Goal: Task Accomplishment & Management: Manage account settings

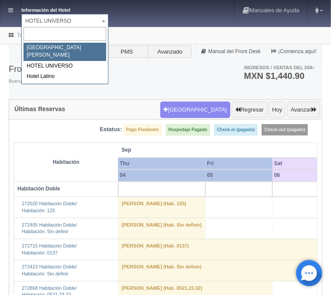
select select "357"
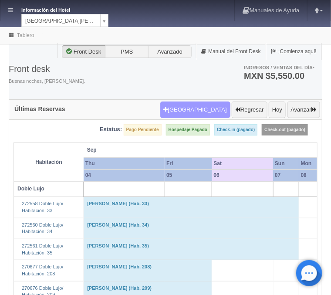
click at [198, 109] on button "Nueva Reserva" at bounding box center [195, 109] width 70 height 17
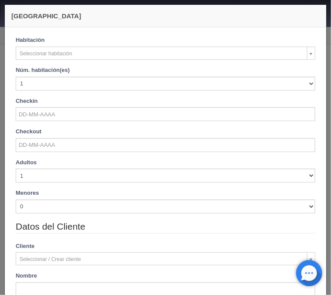
checkbox input "false"
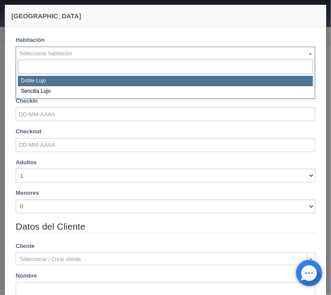
select select "577"
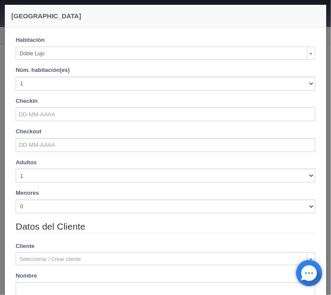
checkbox input "false"
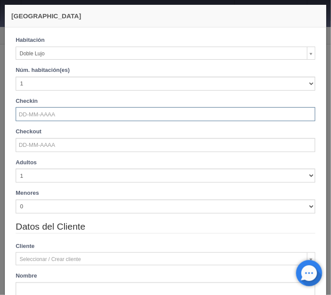
click at [45, 115] on input "text" at bounding box center [166, 114] width 300 height 14
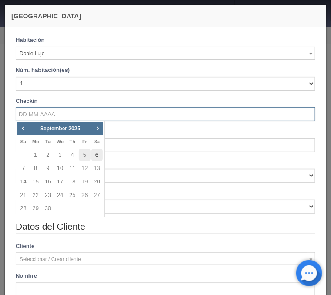
click at [96, 150] on link "6" at bounding box center [96, 155] width 11 height 13
type input "[DATE]"
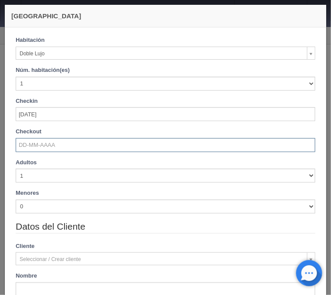
click at [76, 143] on input "text" at bounding box center [166, 145] width 300 height 14
checkbox input "false"
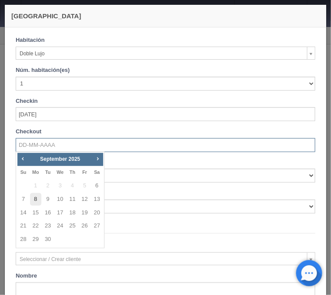
click at [39, 199] on link "8" at bounding box center [35, 199] width 11 height 13
type input "08-09-2025"
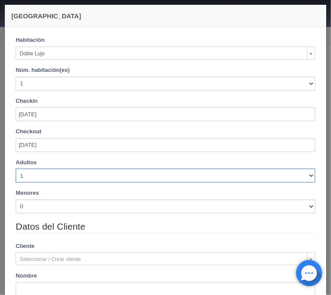
click at [16, 169] on select "1 2 3 4 5 6 7 8 9 10" at bounding box center [166, 176] width 300 height 14
checkbox input "false"
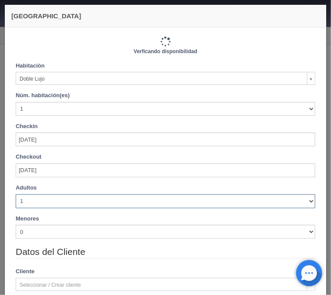
select select "2"
click option "2" at bounding box center [0, 0] width 0 height 0
type input "2440.00"
checkbox input "false"
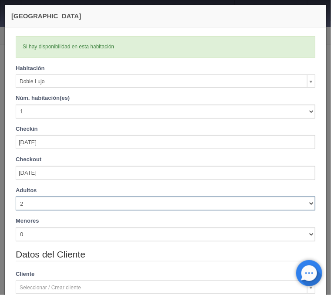
checkbox input "false"
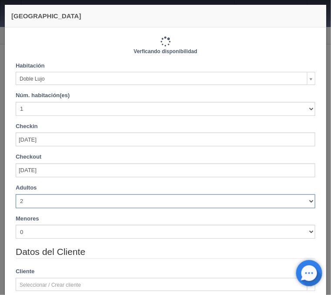
type input "2440.00"
checkbox input "false"
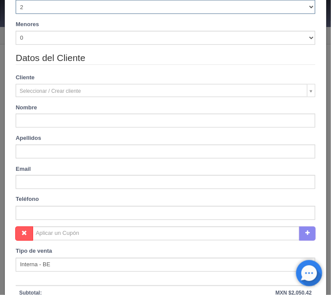
scroll to position [210, 0]
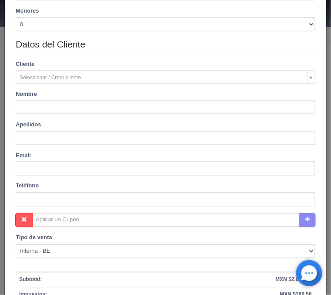
type input "Mariana"
type input "Quezada"
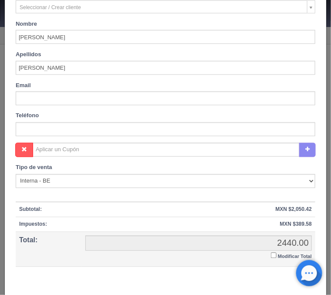
scroll to position [324, 0]
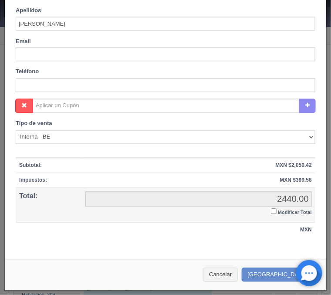
click at [272, 212] on input "Modificar Total" at bounding box center [274, 212] width 6 height 6
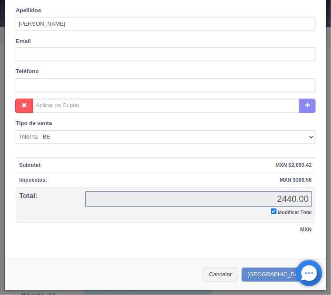
checkbox input "true"
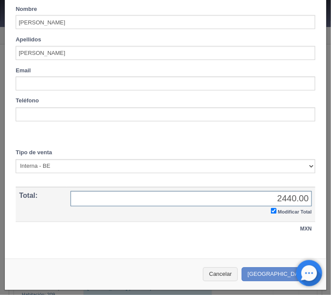
scroll to position [294, 0]
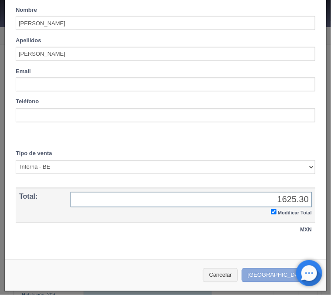
type input "1625.30"
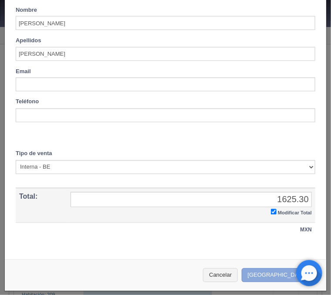
click at [274, 268] on button "Crear Reserva" at bounding box center [280, 275] width 76 height 14
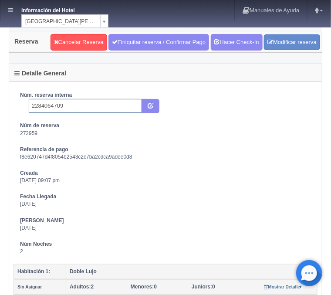
click at [86, 107] on input "2284064709" at bounding box center [85, 106] width 113 height 14
type input "2284064709 Expedia"
click at [151, 107] on icon "submit" at bounding box center [151, 105] width 6 height 6
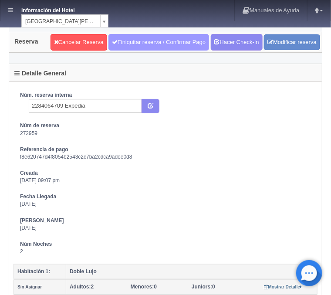
click at [145, 45] on link "Finiquitar reserva / Confirmar Pago" at bounding box center [158, 42] width 101 height 17
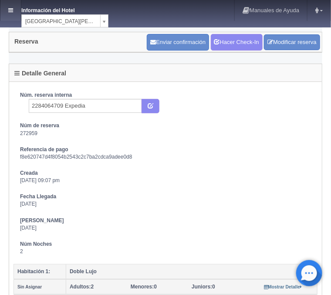
click at [10, 9] on icon at bounding box center [10, 10] width 5 height 6
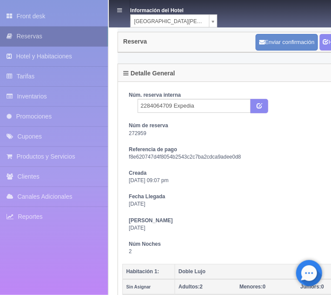
click at [50, 39] on link "Reservas" at bounding box center [54, 37] width 108 height 20
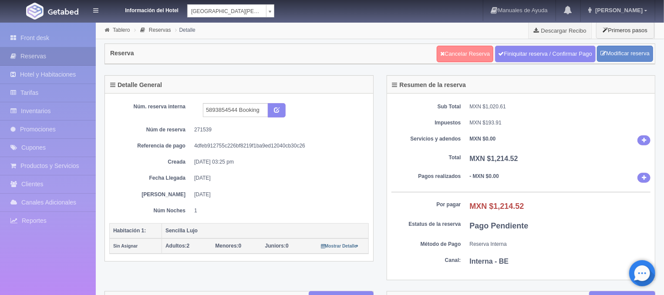
click at [455, 54] on link "Cancelar Reserva" at bounding box center [465, 54] width 57 height 17
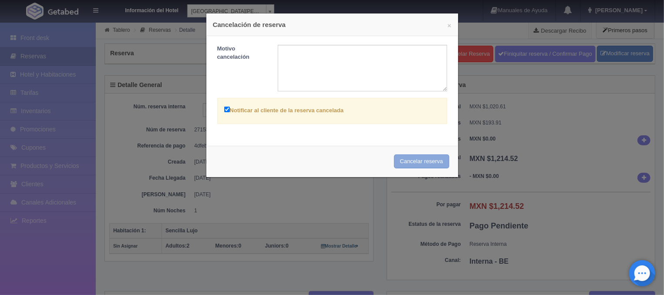
click at [417, 162] on button "Cancelar reserva" at bounding box center [421, 162] width 55 height 14
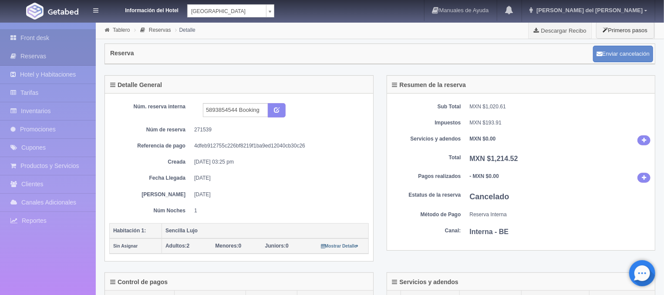
click at [42, 42] on link "Front desk" at bounding box center [48, 38] width 96 height 18
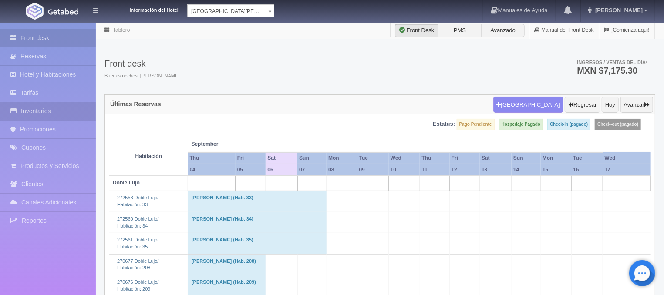
click at [53, 116] on link "Inventarios" at bounding box center [48, 111] width 96 height 18
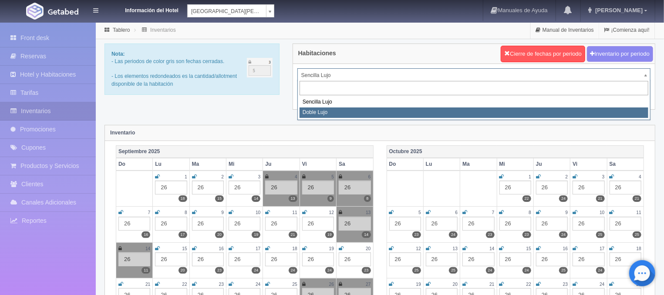
select select "577"
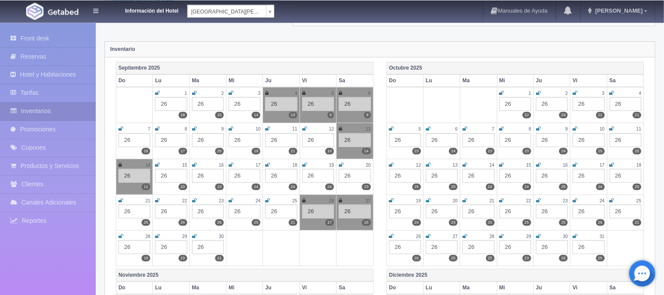
scroll to position [93, 0]
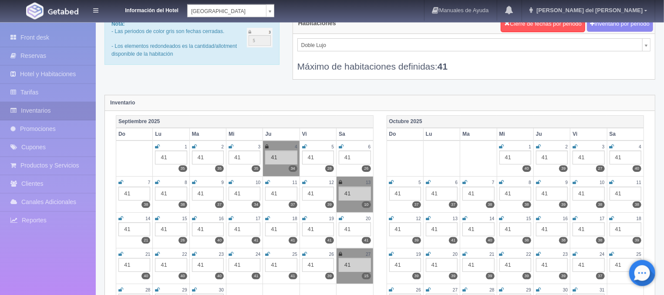
scroll to position [47, 0]
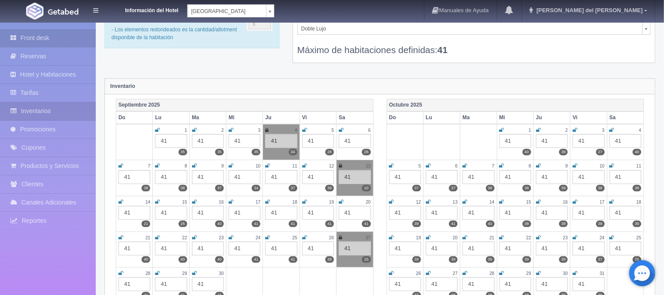
click at [60, 41] on link "Front desk" at bounding box center [48, 38] width 96 height 18
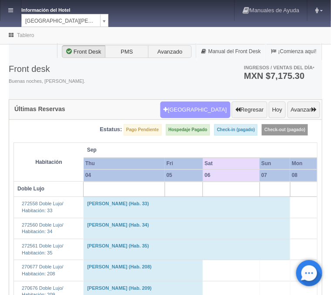
click at [203, 112] on button "Nueva Reserva" at bounding box center [195, 109] width 70 height 17
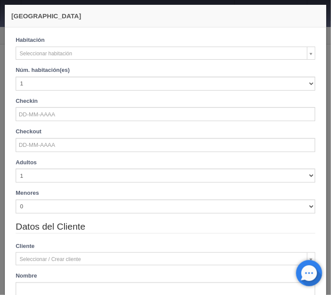
checkbox input "false"
select select "577"
checkbox input "false"
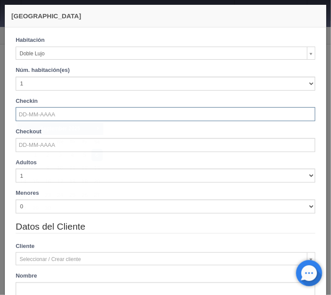
click at [45, 115] on input "text" at bounding box center [166, 114] width 300 height 14
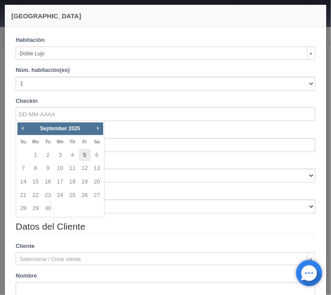
click at [81, 154] on link "5" at bounding box center [84, 155] width 11 height 13
type input "05-09-2025"
checkbox input "false"
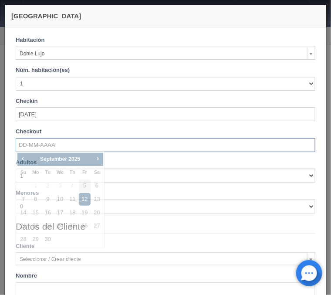
click at [60, 142] on input "text" at bounding box center [166, 145] width 300 height 14
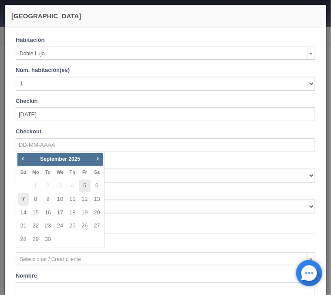
click at [20, 200] on link "7" at bounding box center [23, 199] width 11 height 13
type input "07-09-2025"
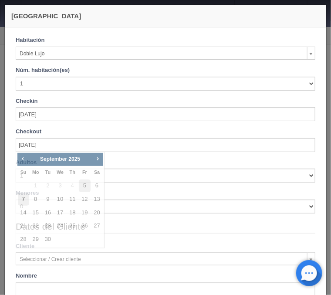
checkbox input "false"
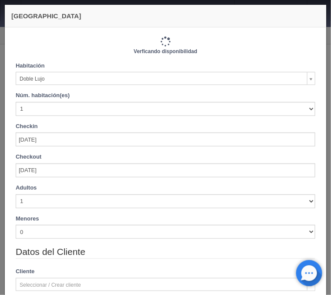
type input "2440.00"
checkbox input "false"
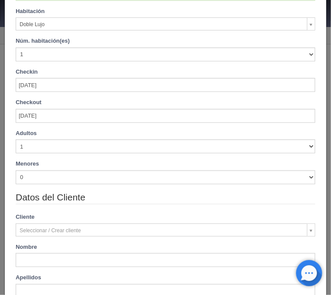
scroll to position [105, 0]
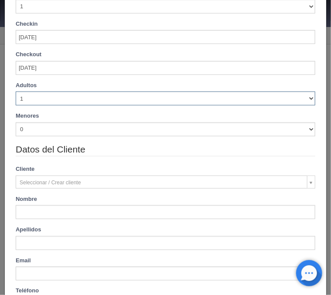
click at [16, 91] on select "1 2 3 4 5 6 7 8 9 10" at bounding box center [166, 98] width 300 height 14
select select "3"
click option "3" at bounding box center [0, 0] width 0 height 0
checkbox input "false"
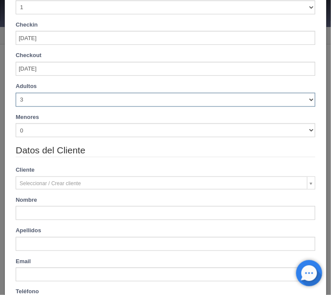
type input "2760.00"
checkbox input "false"
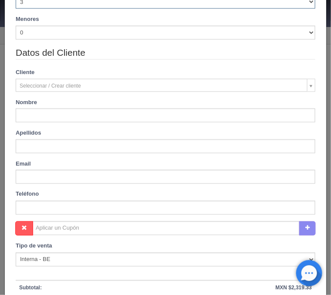
scroll to position [210, 0]
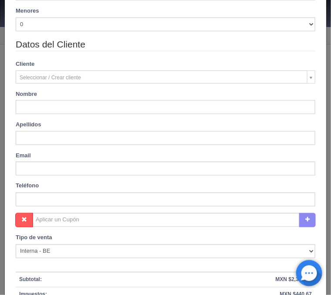
type input "Karina Lizet"
type input "Lara Ocampo"
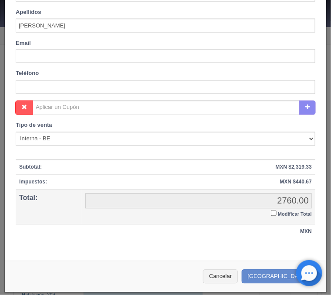
scroll to position [324, 0]
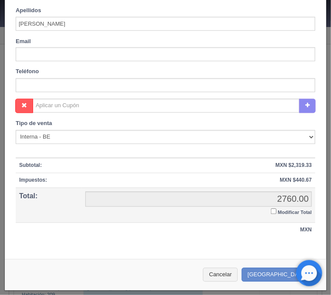
click at [274, 209] on input "Modificar Total" at bounding box center [274, 212] width 6 height 6
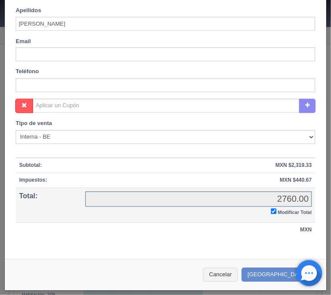
checkbox input "true"
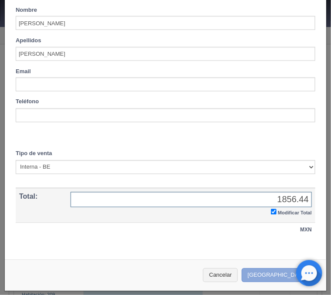
type input "1856.44"
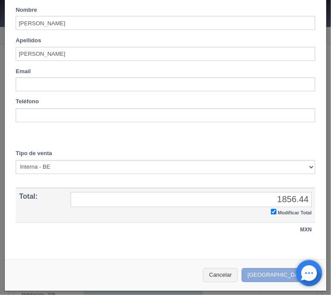
click at [271, 269] on button "Crear Reserva" at bounding box center [280, 275] width 76 height 14
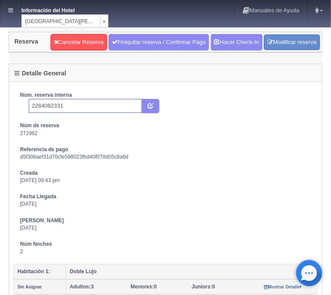
click at [74, 105] on input "2284082331" at bounding box center [85, 106] width 113 height 14
type input "2284082331 Expedia"
click at [150, 108] on icon "submit" at bounding box center [151, 105] width 6 height 6
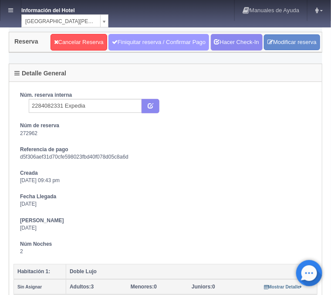
click at [155, 41] on link "Finiquitar reserva / Confirmar Pago" at bounding box center [158, 42] width 101 height 17
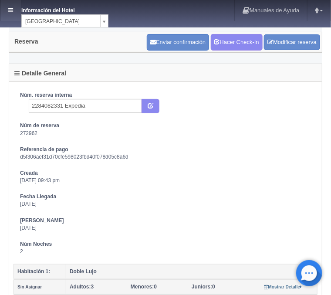
click at [14, 9] on link at bounding box center [10, 10] width 20 height 21
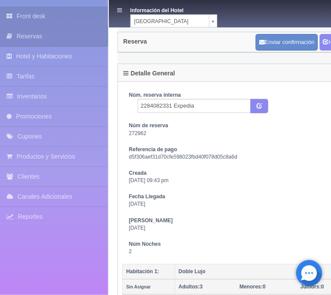
click at [51, 15] on link "Front desk" at bounding box center [54, 17] width 108 height 20
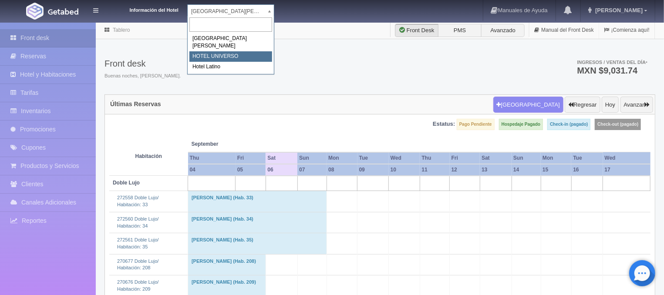
select select "358"
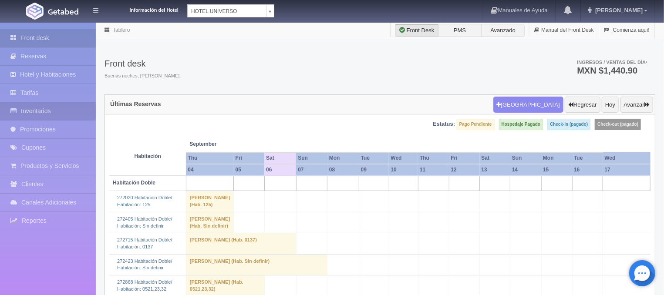
click at [45, 109] on link "Inventarios" at bounding box center [48, 111] width 96 height 18
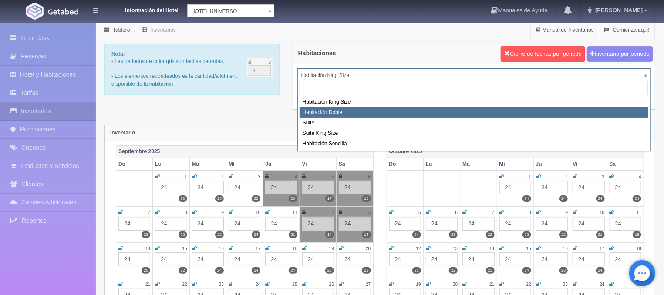
select select "583"
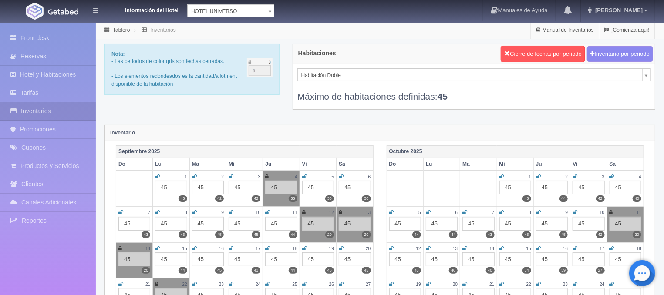
click at [305, 177] on icon at bounding box center [304, 176] width 5 height 5
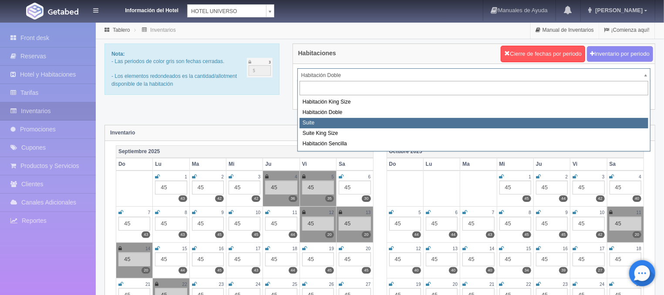
select select "584"
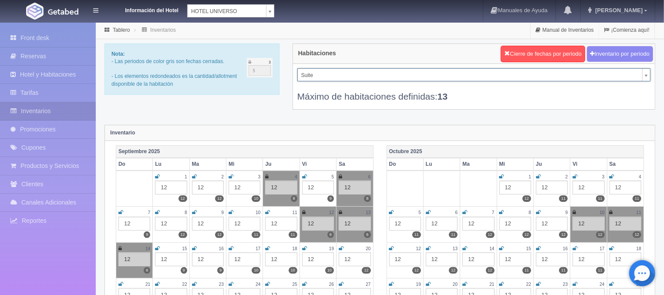
click at [305, 175] on icon at bounding box center [304, 176] width 5 height 5
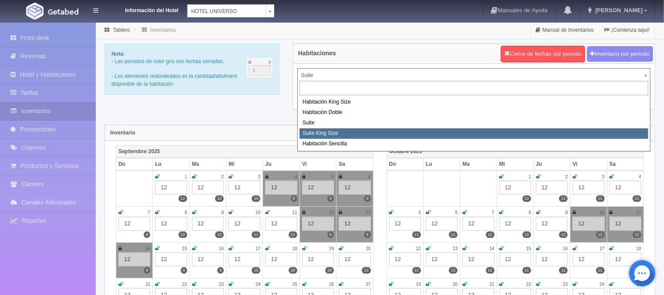
select select "588"
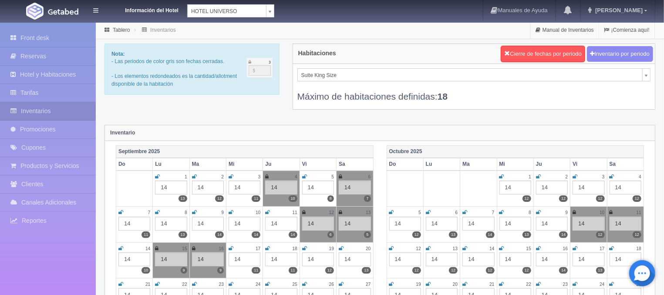
click at [304, 174] on icon at bounding box center [304, 176] width 5 height 5
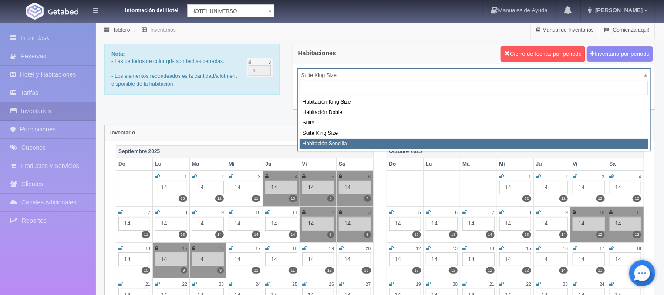
select select "2174"
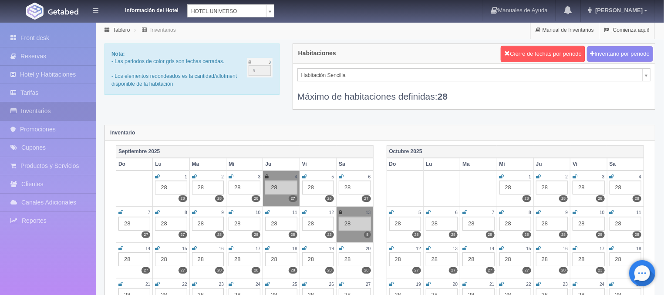
click at [304, 176] on icon at bounding box center [304, 176] width 5 height 5
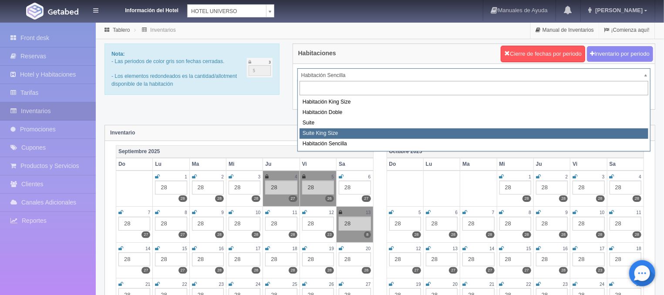
select select "588"
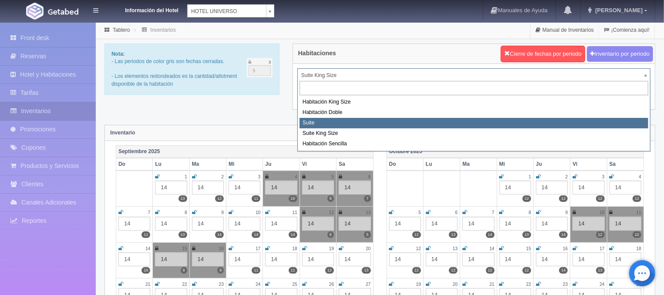
select select "584"
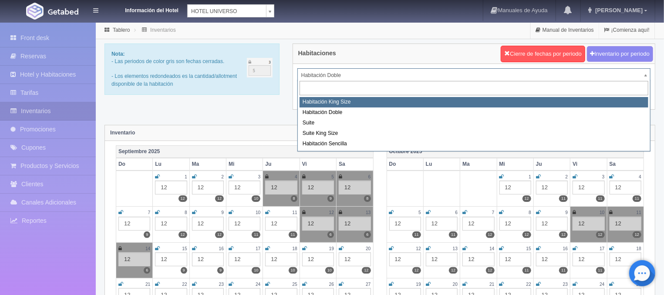
select select "582"
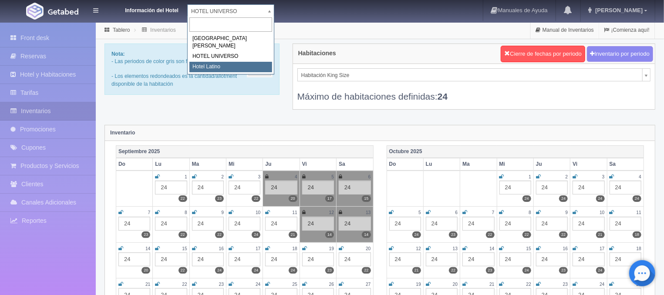
select select "625"
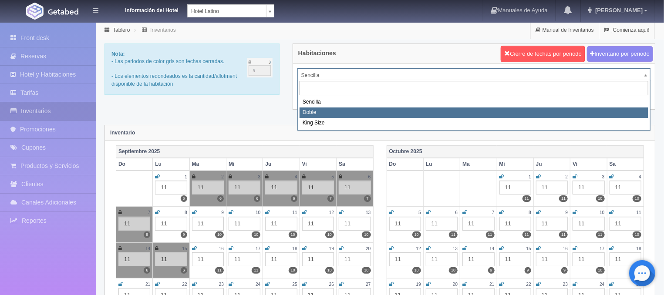
select select "2159"
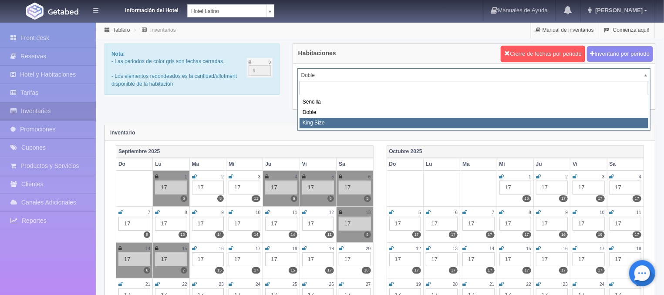
select select "2160"
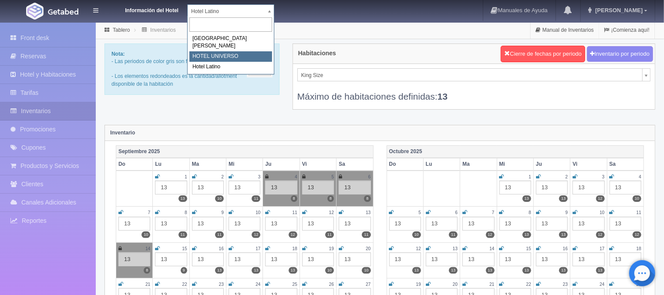
select select "358"
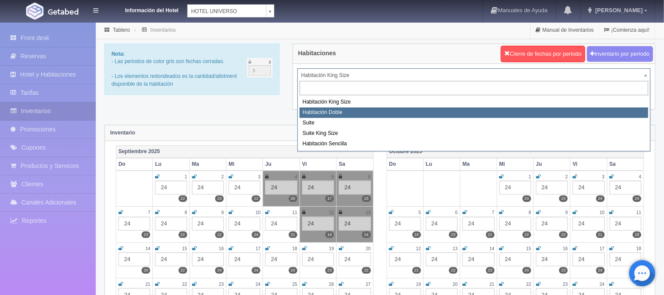
select select "583"
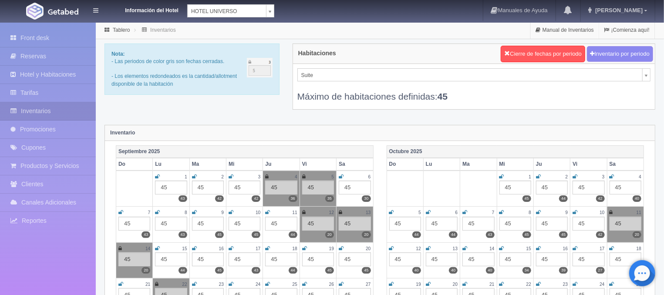
select select "584"
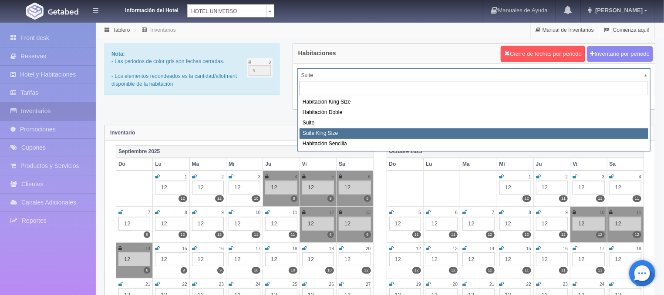
select select "588"
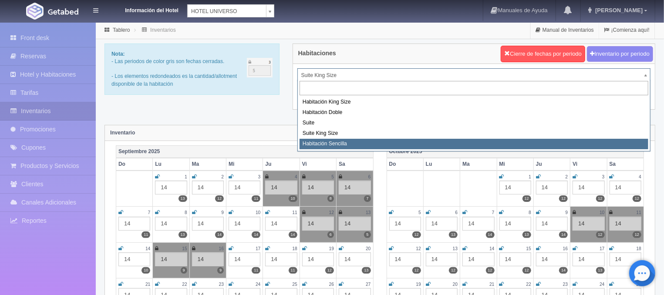
select select "2174"
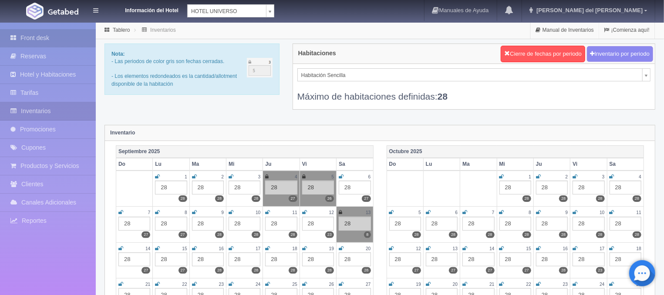
click at [46, 40] on link "Front desk" at bounding box center [48, 38] width 96 height 18
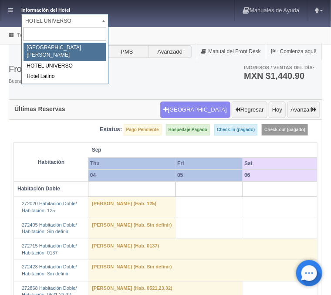
select select "357"
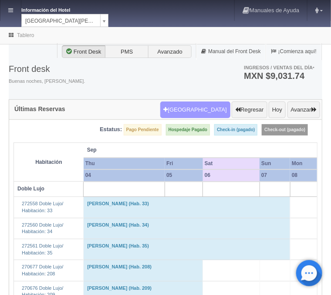
click at [200, 108] on button "Nueva Reserva" at bounding box center [195, 109] width 70 height 17
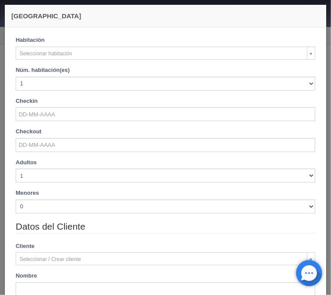
checkbox input "false"
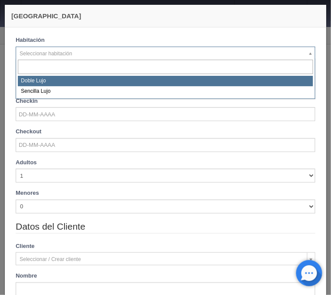
select select "577"
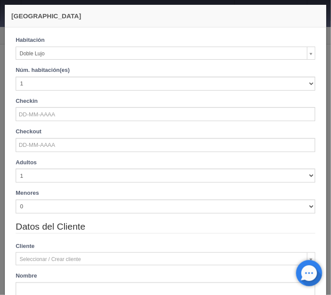
checkbox input "false"
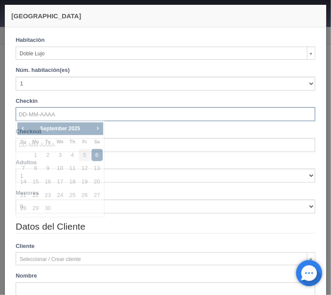
click at [52, 113] on input "text" at bounding box center [166, 114] width 300 height 14
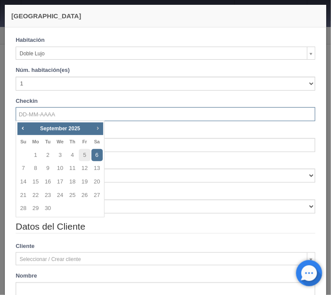
click at [95, 129] on span "Next" at bounding box center [97, 128] width 7 height 7
click at [34, 184] on link "13" at bounding box center [35, 182] width 11 height 13
type input "13-10-2025"
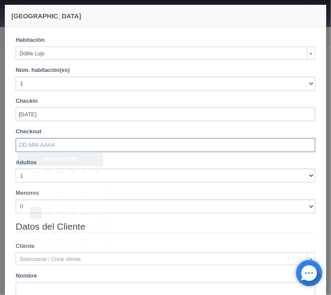
click at [41, 145] on input "text" at bounding box center [166, 145] width 300 height 14
checkbox input "false"
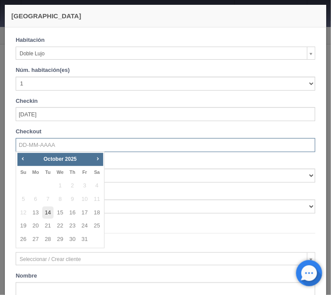
click at [49, 213] on link "14" at bounding box center [47, 212] width 11 height 13
type input "14-10-2025"
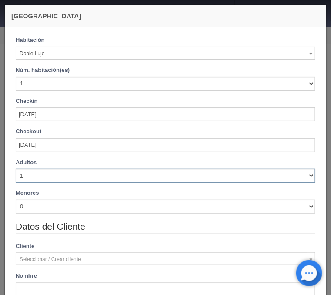
click at [16, 169] on select "1 2 3 4 5 6 7 8 9 10" at bounding box center [166, 176] width 300 height 14
checkbox input "false"
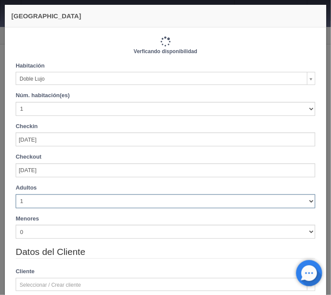
type input "1220.00"
checkbox input "false"
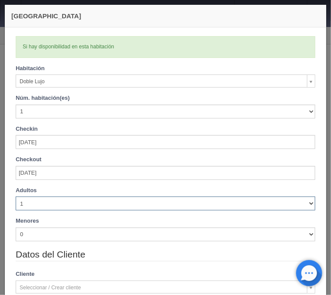
select select "2"
click option "2" at bounding box center [0, 0] width 0 height 0
checkbox input "false"
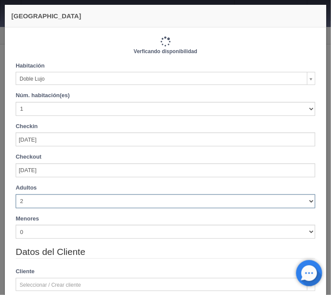
type input "1220.00"
checkbox input "false"
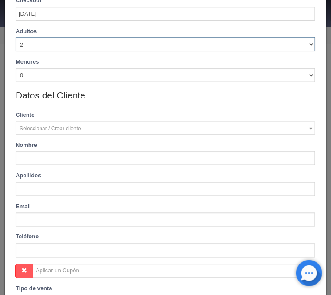
scroll to position [175, 0]
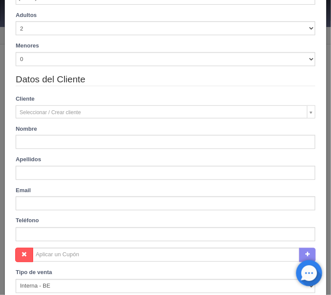
type input "Kelly-Ann"
type input "babiuk"
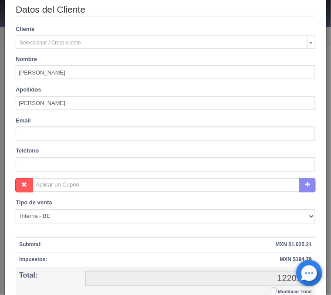
scroll to position [315, 0]
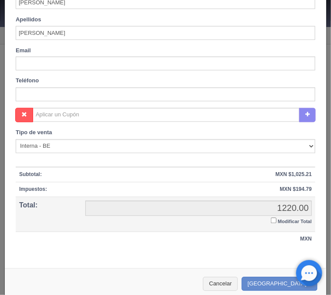
click at [273, 221] on input "Modificar Total" at bounding box center [274, 221] width 6 height 6
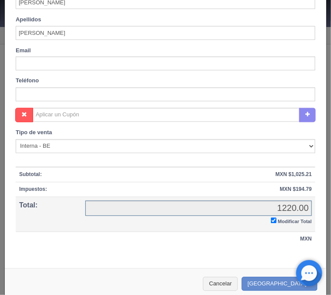
checkbox input "true"
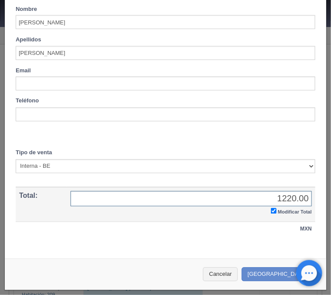
scroll to position [294, 0]
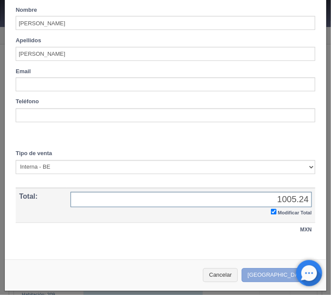
type input "1005.24"
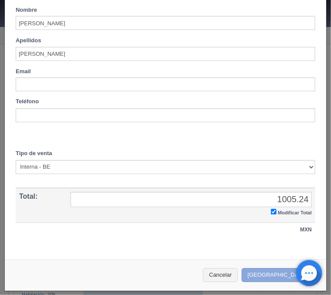
click at [283, 270] on button "[GEOGRAPHIC_DATA]" at bounding box center [280, 275] width 76 height 14
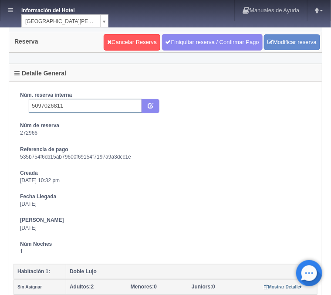
click at [84, 106] on input "5097026811" at bounding box center [85, 106] width 113 height 14
type input "5097026811 Booking"
click at [149, 105] on icon "submit" at bounding box center [151, 105] width 6 height 6
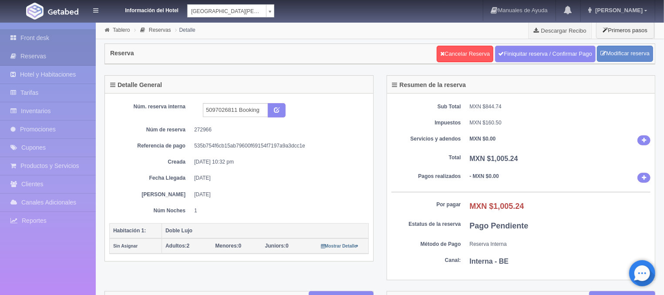
click at [43, 37] on link "Front desk" at bounding box center [48, 38] width 96 height 18
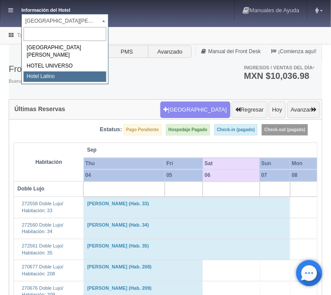
select select "625"
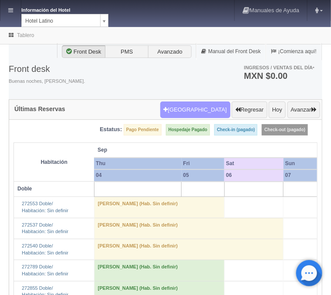
click at [189, 110] on button "[GEOGRAPHIC_DATA]" at bounding box center [195, 109] width 70 height 17
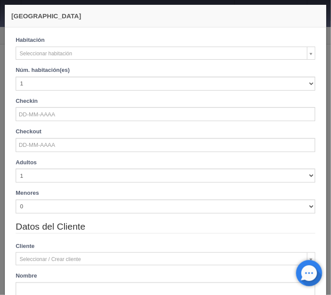
checkbox input "false"
select select "2159"
checkbox input "false"
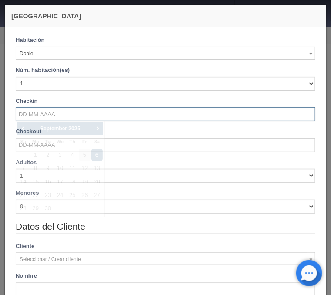
click at [60, 112] on input "text" at bounding box center [166, 114] width 300 height 14
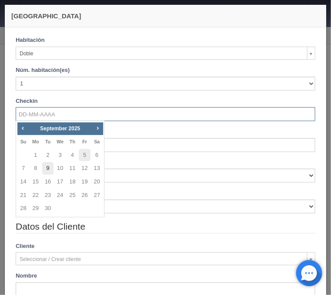
click at [44, 169] on link "9" at bounding box center [47, 168] width 11 height 13
type input "[DATE]"
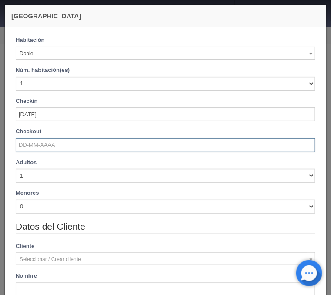
click at [44, 145] on input "text" at bounding box center [166, 145] width 300 height 14
checkbox input "false"
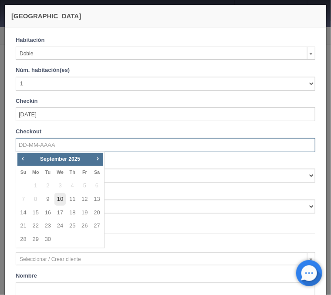
click at [61, 199] on link "10" at bounding box center [59, 199] width 11 height 13
type input "[DATE]"
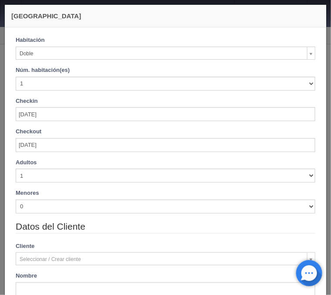
checkbox input "false"
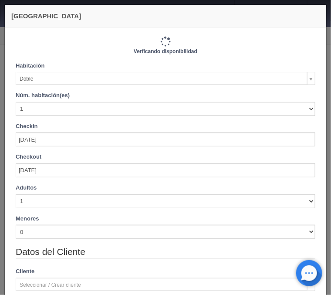
type input "770.00"
checkbox input "false"
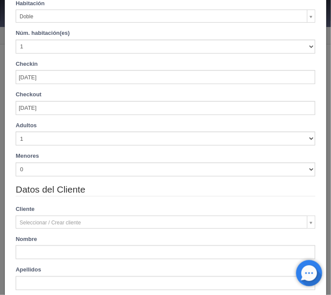
scroll to position [70, 0]
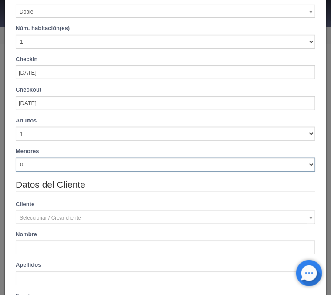
select select "2"
click option "2" at bounding box center [0, 0] width 0 height 0
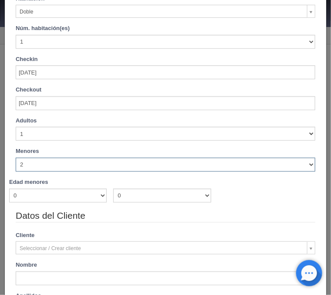
checkbox input "false"
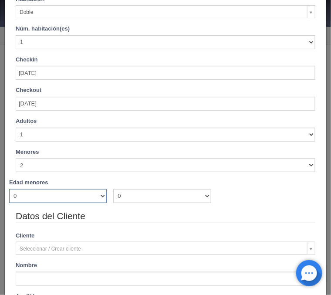
click at [9, 189] on select "0 1 2 3 4 5 6 7 8 9 10 11 12 13 14 15 16 17 18" at bounding box center [58, 196] width 98 height 14
type input "770.00"
checkbox input "false"
select select "8"
click option "8" at bounding box center [0, 0] width 0 height 0
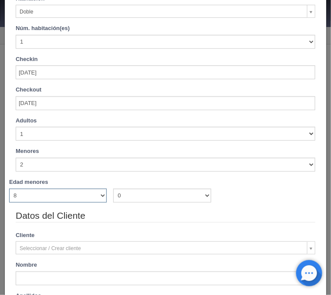
checkbox input "false"
type input "770.00"
checkbox input "false"
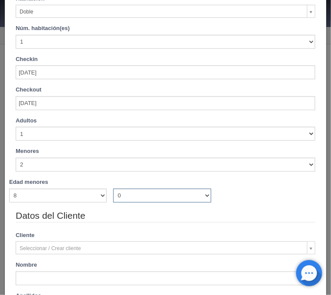
click at [113, 189] on select "0 1 2 3 4 5 6 7 8 9 10 11 12 13 14 15 16 17 18" at bounding box center [162, 196] width 98 height 14
select select "10"
click option "10" at bounding box center [0, 0] width 0 height 0
checkbox input "false"
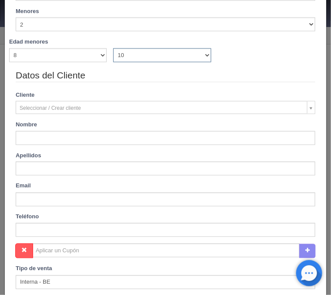
type input "870.00"
checkbox input "false"
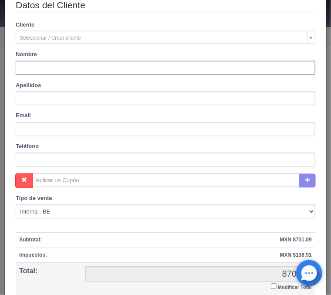
click at [41, 66] on input "text" at bounding box center [166, 68] width 300 height 14
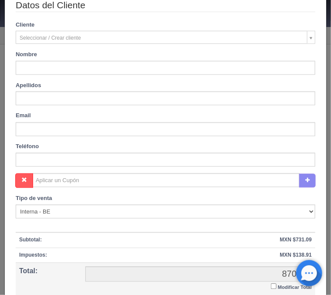
type input "[PERSON_NAME]"
type input "[PERSON_NAME] avena"
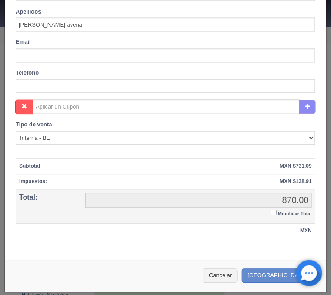
scroll to position [355, 0]
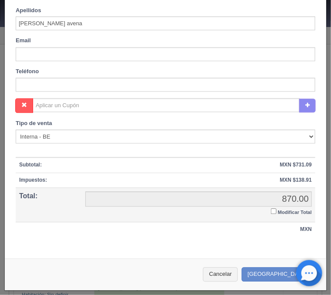
click at [272, 212] on input "Modificar Total" at bounding box center [274, 212] width 6 height 6
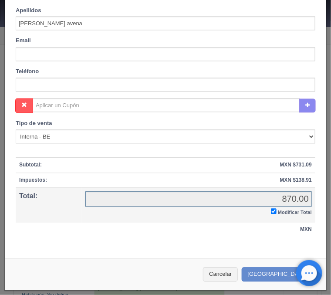
checkbox input "true"
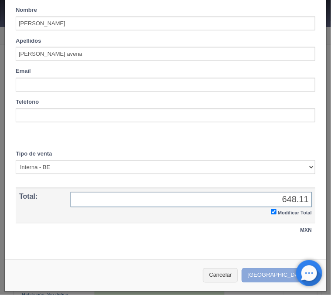
type input "648.11"
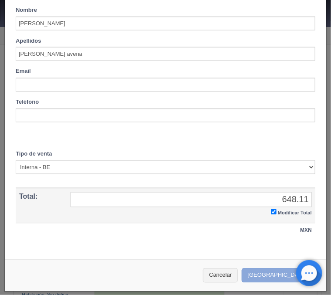
click at [271, 270] on button "[GEOGRAPHIC_DATA]" at bounding box center [280, 275] width 76 height 14
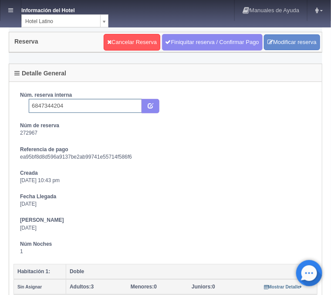
click at [81, 103] on input "6847344204" at bounding box center [85, 106] width 113 height 14
type input "6847344204 Booking"
click at [152, 108] on icon "submit" at bounding box center [151, 105] width 6 height 6
click at [6, 12] on link at bounding box center [10, 10] width 20 height 21
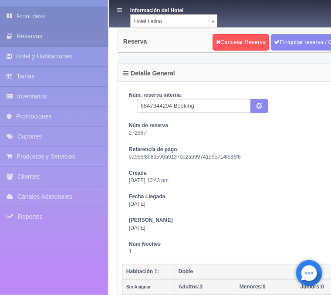
click at [43, 10] on link "Front desk" at bounding box center [54, 17] width 108 height 20
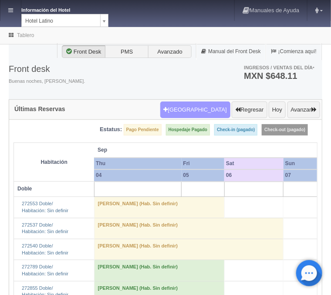
click at [209, 108] on button "[GEOGRAPHIC_DATA]" at bounding box center [195, 109] width 70 height 17
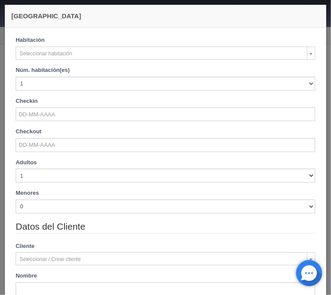
checkbox input "false"
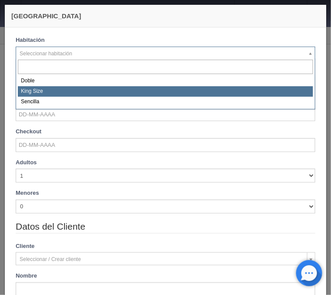
select select "2160"
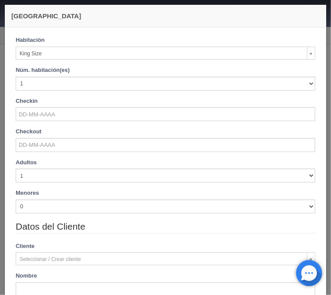
checkbox input "false"
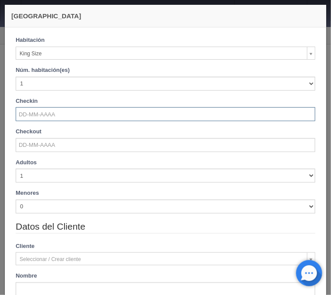
click at [44, 118] on input "text" at bounding box center [166, 114] width 300 height 14
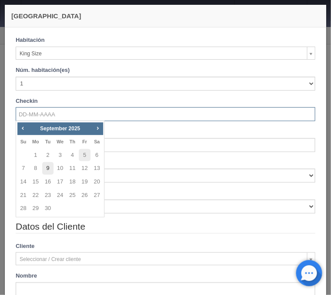
click at [47, 171] on link "9" at bounding box center [47, 168] width 11 height 13
type input "09-09-2025"
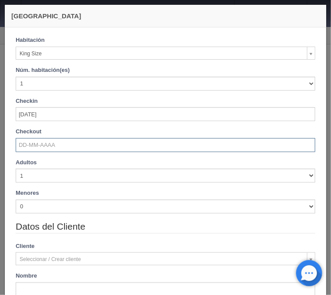
click at [41, 145] on input "text" at bounding box center [166, 145] width 300 height 14
checkbox input "false"
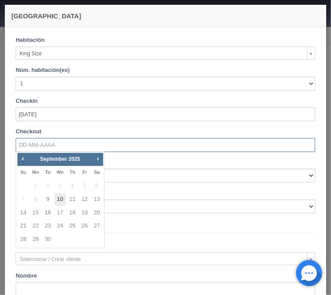
click at [59, 201] on link "10" at bounding box center [59, 199] width 11 height 13
type input "[DATE]"
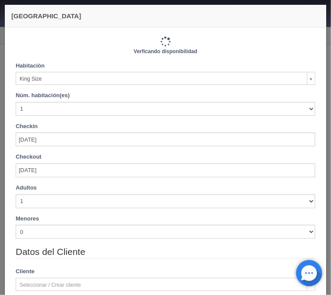
checkbox input "false"
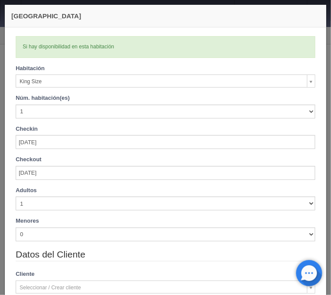
type input "740.00"
checkbox input "false"
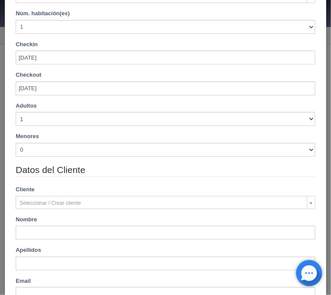
scroll to position [105, 0]
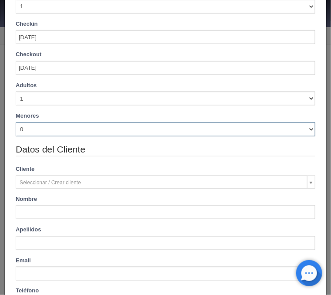
click at [16, 122] on select "0 1 2 3 4 5 6 7 8 9 10" at bounding box center [166, 129] width 300 height 14
select select "1"
click option "1" at bounding box center [0, 0] width 0 height 0
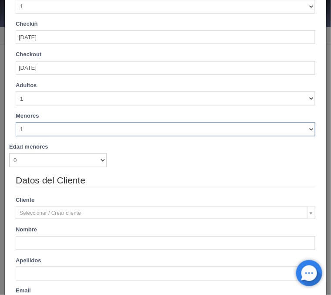
checkbox input "false"
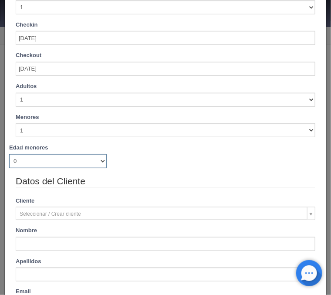
click at [9, 154] on select "0 1 2 3 4 5 6 7 8 9 10 11 12 13 14 15 16 17 18" at bounding box center [58, 161] width 98 height 14
type input "740.00"
checkbox input "false"
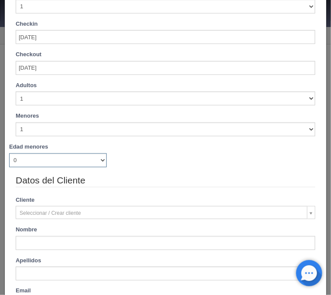
click at [252, 159] on div "Edad menores 0 1 2 3 4 5 6 7 8 9 10 11 12 13 14 15 16 17 18 0 1 2 3 4 5 6 7 8 9…" at bounding box center [165, 155] width 313 height 24
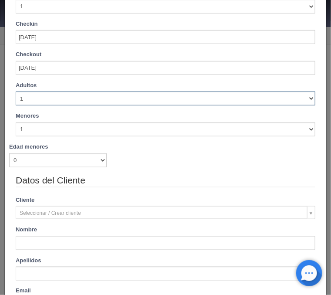
click at [16, 91] on select "1 2 3 4 5 6 7 8 9 10" at bounding box center [166, 98] width 300 height 14
select select "2"
click option "2" at bounding box center [0, 0] width 0 height 0
checkbox input "false"
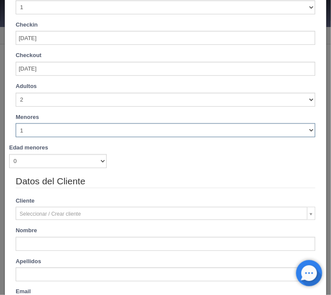
click at [16, 123] on select "0 1 2 3 4 5 6 7 8 9 10" at bounding box center [166, 130] width 300 height 14
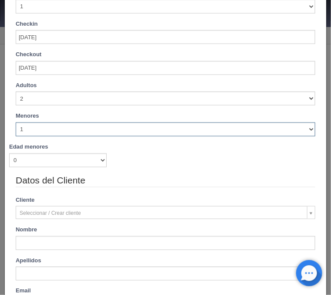
select select "0"
click option "0" at bounding box center [0, 0] width 0 height 0
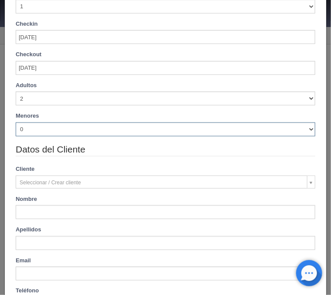
checkbox input "false"
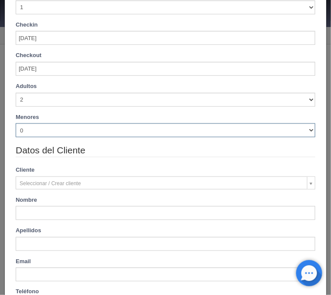
type input "740.00"
checkbox input "false"
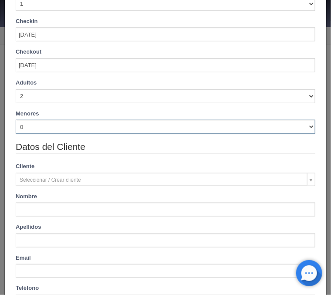
click at [161, 158] on div "Datos del Cliente Cliente Seleccionar / Crear cliente Nuevo Cliente Nombre Apel…" at bounding box center [165, 227] width 313 height 175
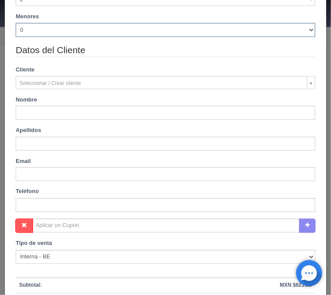
scroll to position [245, 0]
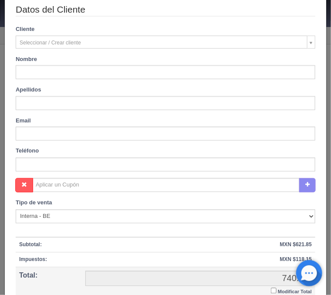
type input "veronica"
type input "solis avena"
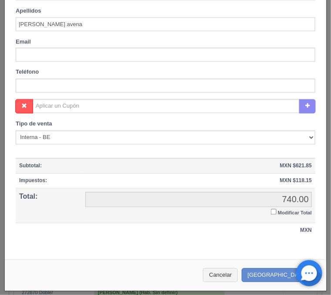
scroll to position [93, 0]
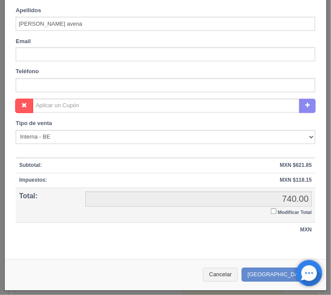
click at [273, 209] on input "Modificar Total" at bounding box center [274, 212] width 6 height 6
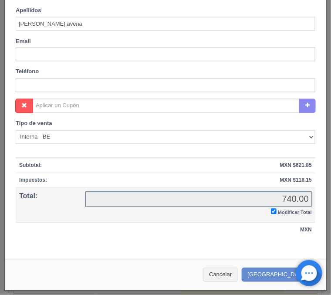
checkbox input "true"
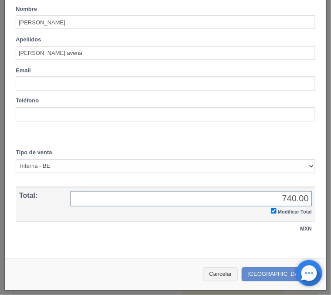
scroll to position [294, 0]
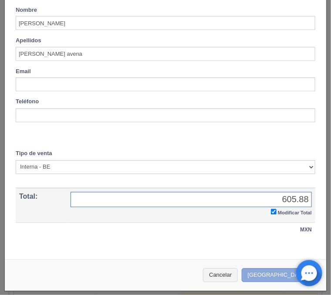
type input "605.88"
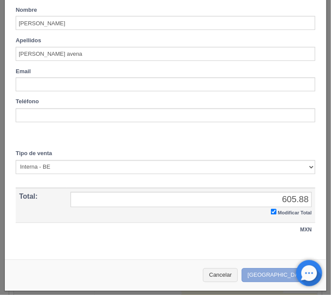
click at [282, 274] on button "Crear Reserva" at bounding box center [280, 275] width 76 height 14
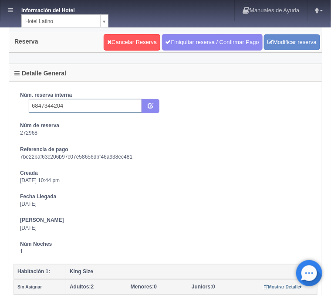
click at [100, 104] on input "6847344204" at bounding box center [85, 106] width 113 height 14
type input "6847344204 Booking"
click at [156, 107] on button "submit" at bounding box center [151, 106] width 18 height 15
click at [7, 15] on link at bounding box center [10, 10] width 20 height 21
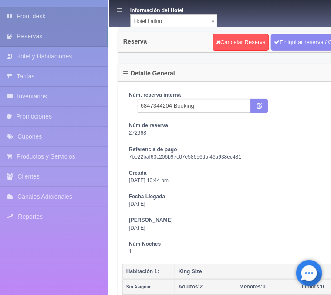
click at [37, 14] on link "Front desk" at bounding box center [54, 17] width 108 height 20
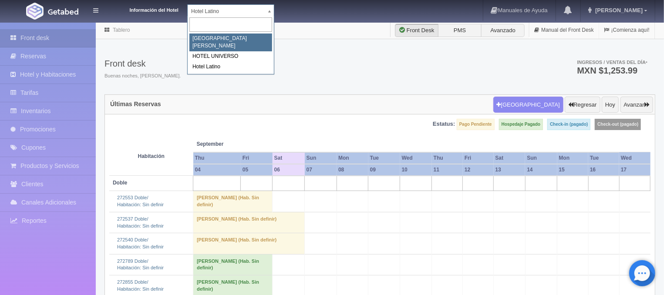
select select "357"
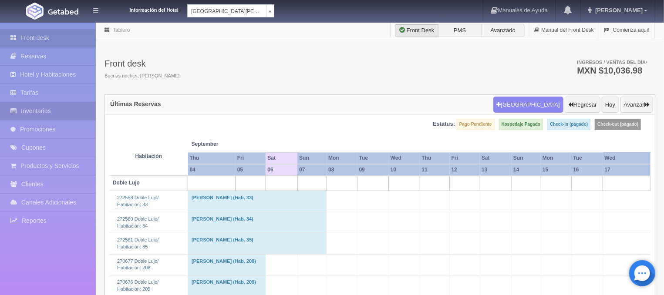
click at [56, 117] on link "Inventarios" at bounding box center [48, 111] width 96 height 18
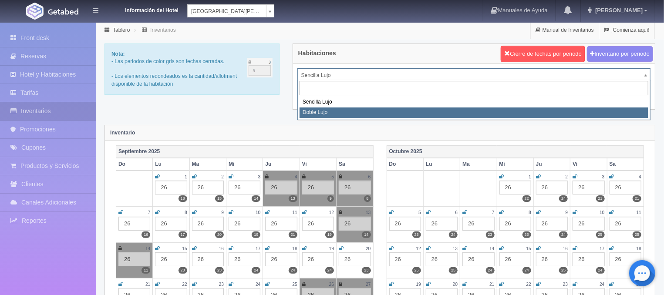
select select "577"
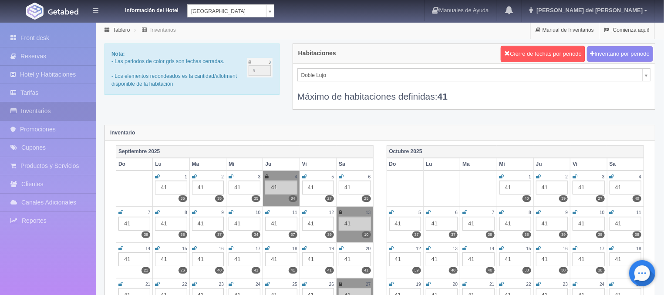
click at [304, 173] on link at bounding box center [304, 176] width 5 height 7
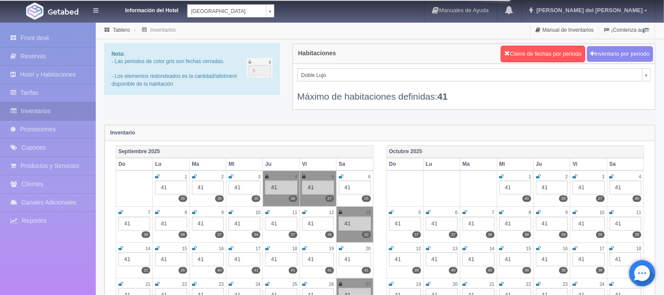
click at [305, 176] on icon at bounding box center [303, 176] width 3 height 5
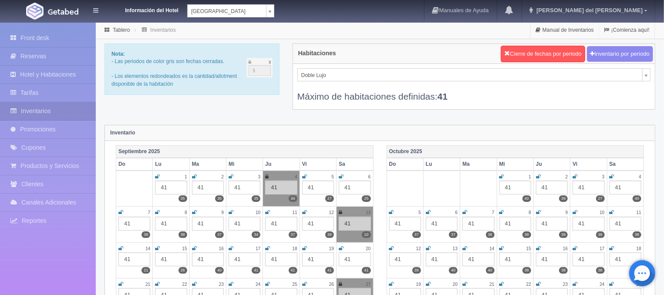
click at [305, 176] on icon at bounding box center [304, 176] width 5 height 5
